Goal: Browse casually

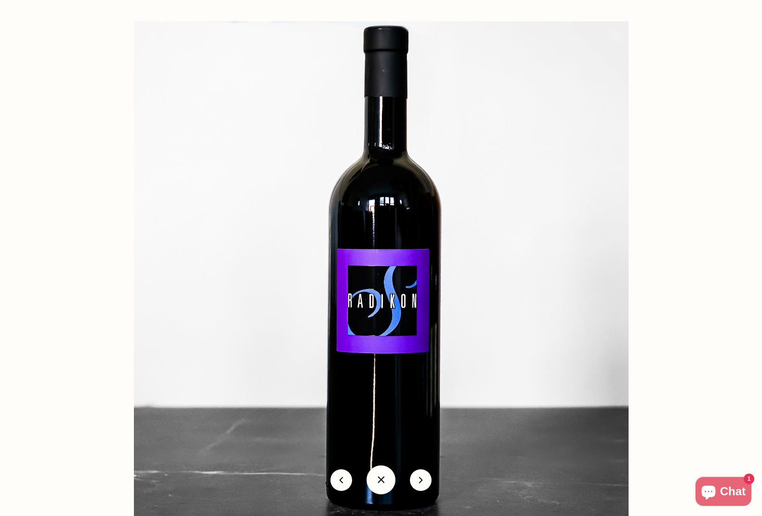
click at [657, 427] on div at bounding box center [515, 279] width 762 height 516
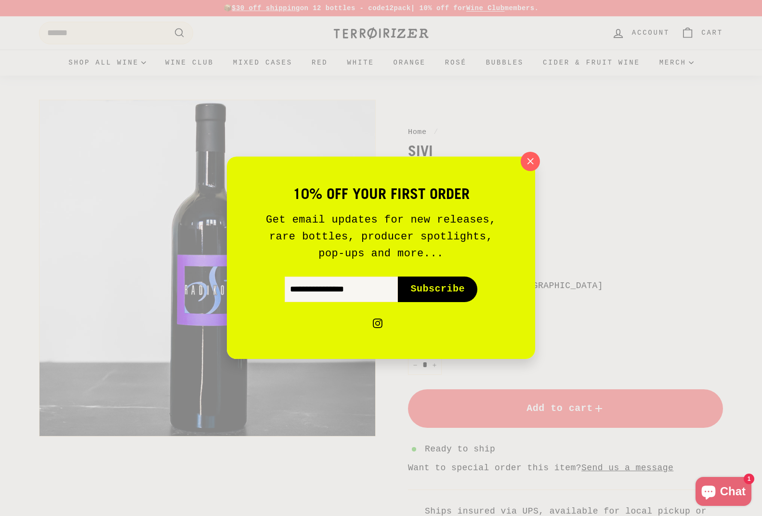
click at [320, 425] on div "10% off your first order Get email updates for new releases, rare bottles, prod…" at bounding box center [381, 258] width 762 height 516
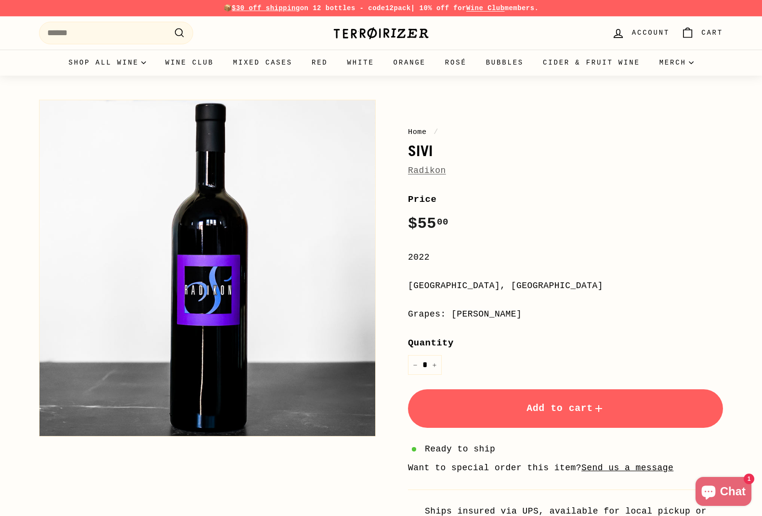
click at [219, 284] on button "Zoom" at bounding box center [207, 268] width 336 height 336
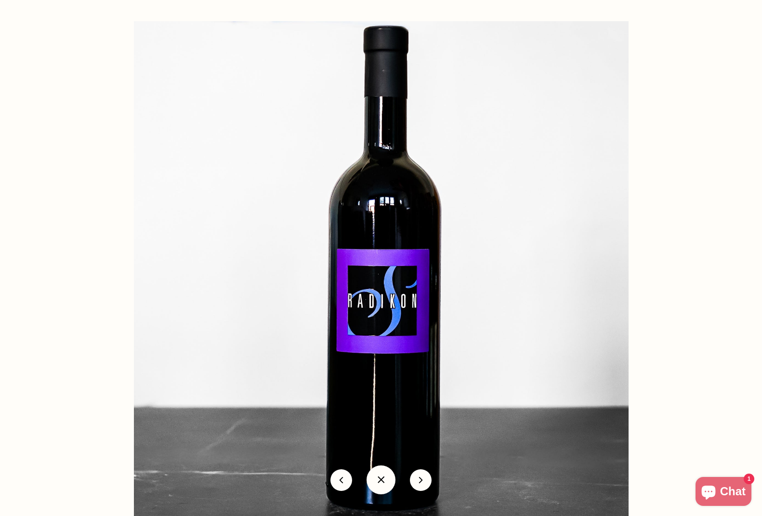
click at [382, 478] on button at bounding box center [380, 479] width 29 height 29
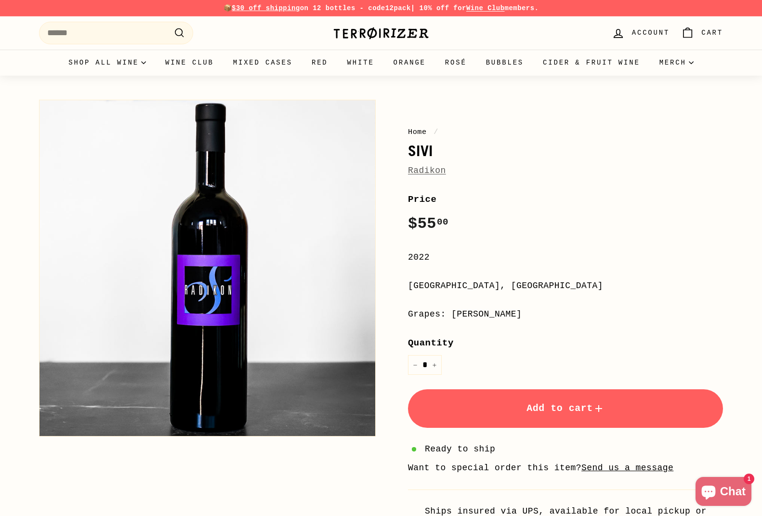
click at [255, 366] on button "Zoom" at bounding box center [207, 268] width 336 height 336
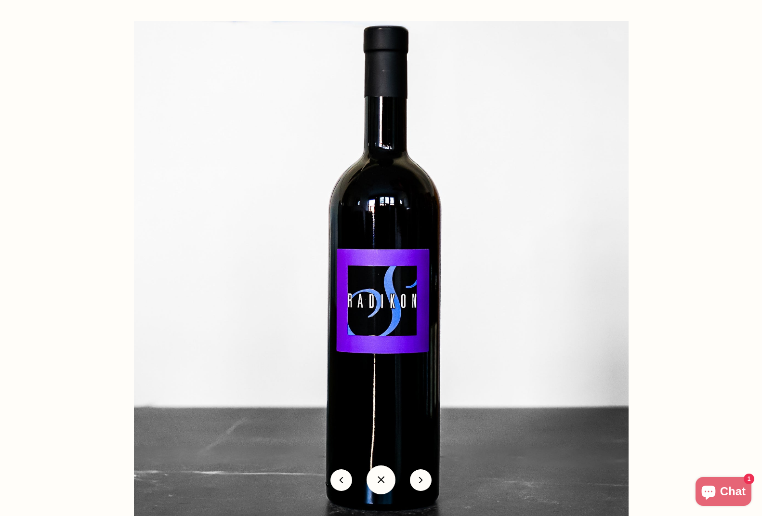
click at [375, 479] on button at bounding box center [380, 479] width 29 height 29
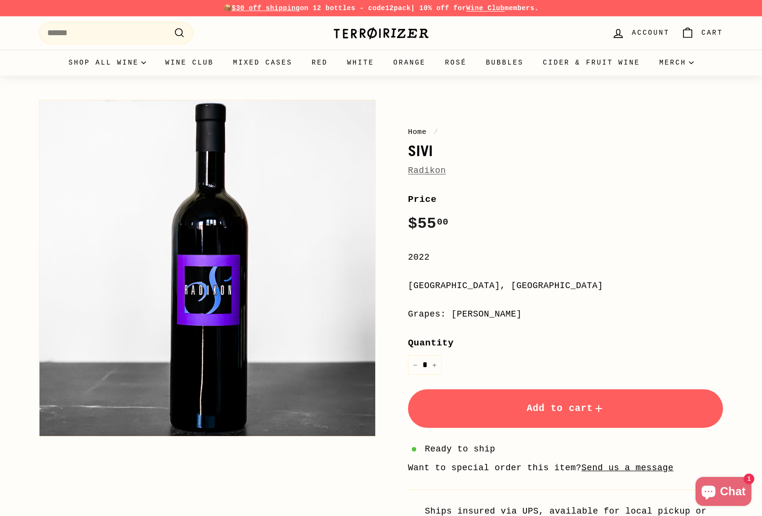
click at [259, 349] on button "Zoom" at bounding box center [207, 268] width 336 height 336
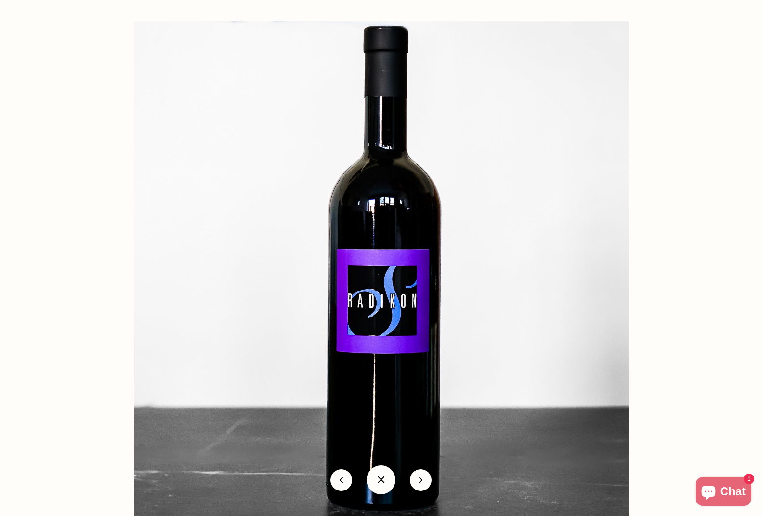
click at [379, 483] on button at bounding box center [380, 479] width 29 height 29
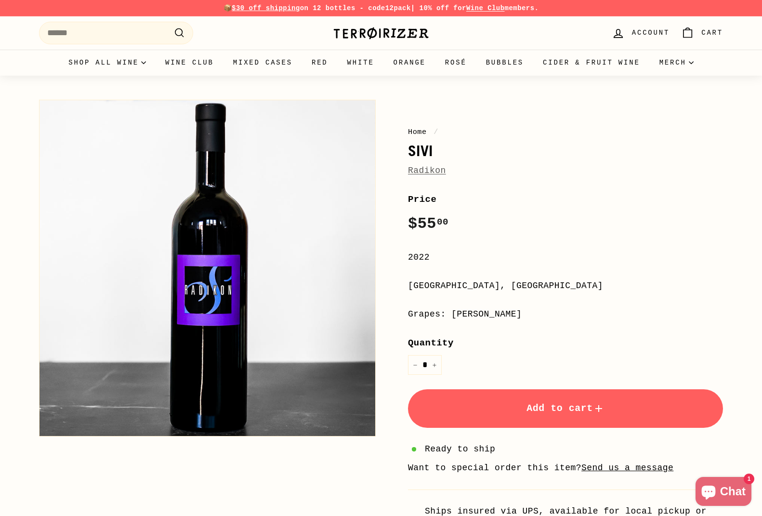
click at [245, 399] on button "Zoom" at bounding box center [207, 268] width 336 height 336
